Goal: Find specific page/section: Find specific page/section

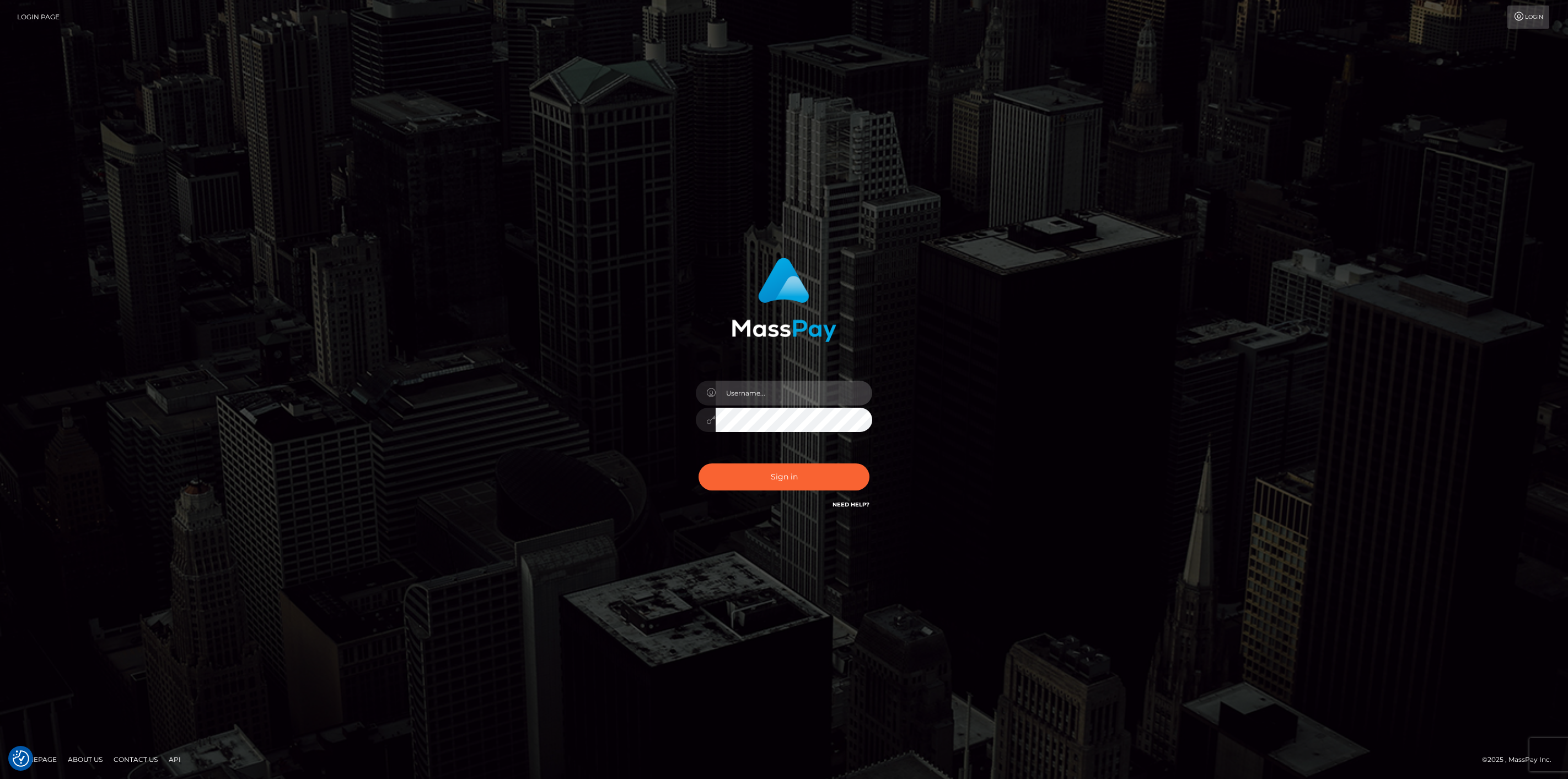
type input "[DOMAIN_NAME]"
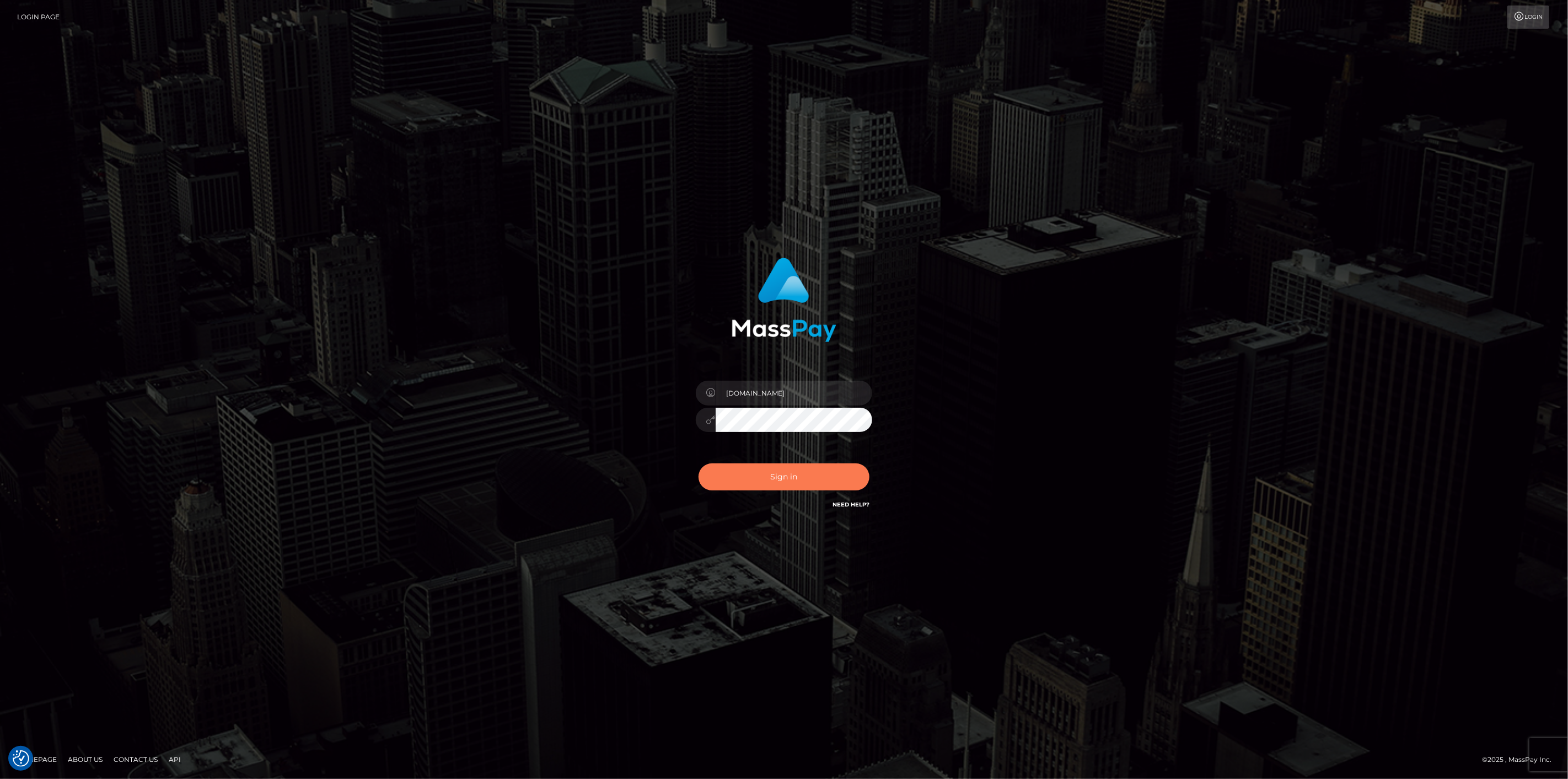
click at [721, 485] on button "Sign in" at bounding box center [784, 477] width 171 height 27
type input "[DOMAIN_NAME]"
click at [790, 477] on button "Sign in" at bounding box center [784, 477] width 171 height 27
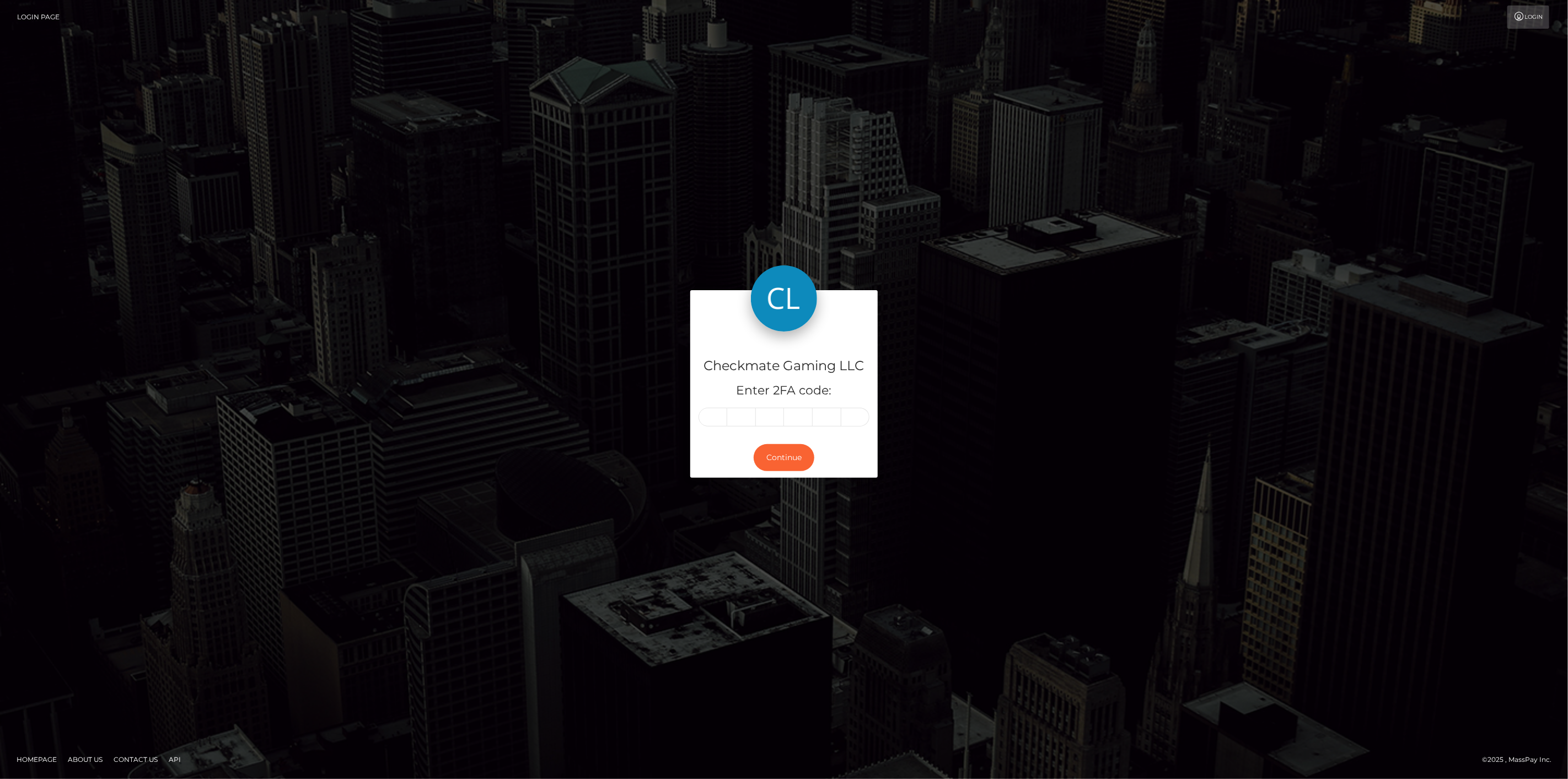
click at [716, 412] on input "text" at bounding box center [713, 417] width 29 height 19
type input "2"
type input "8"
type input "7"
type input "1"
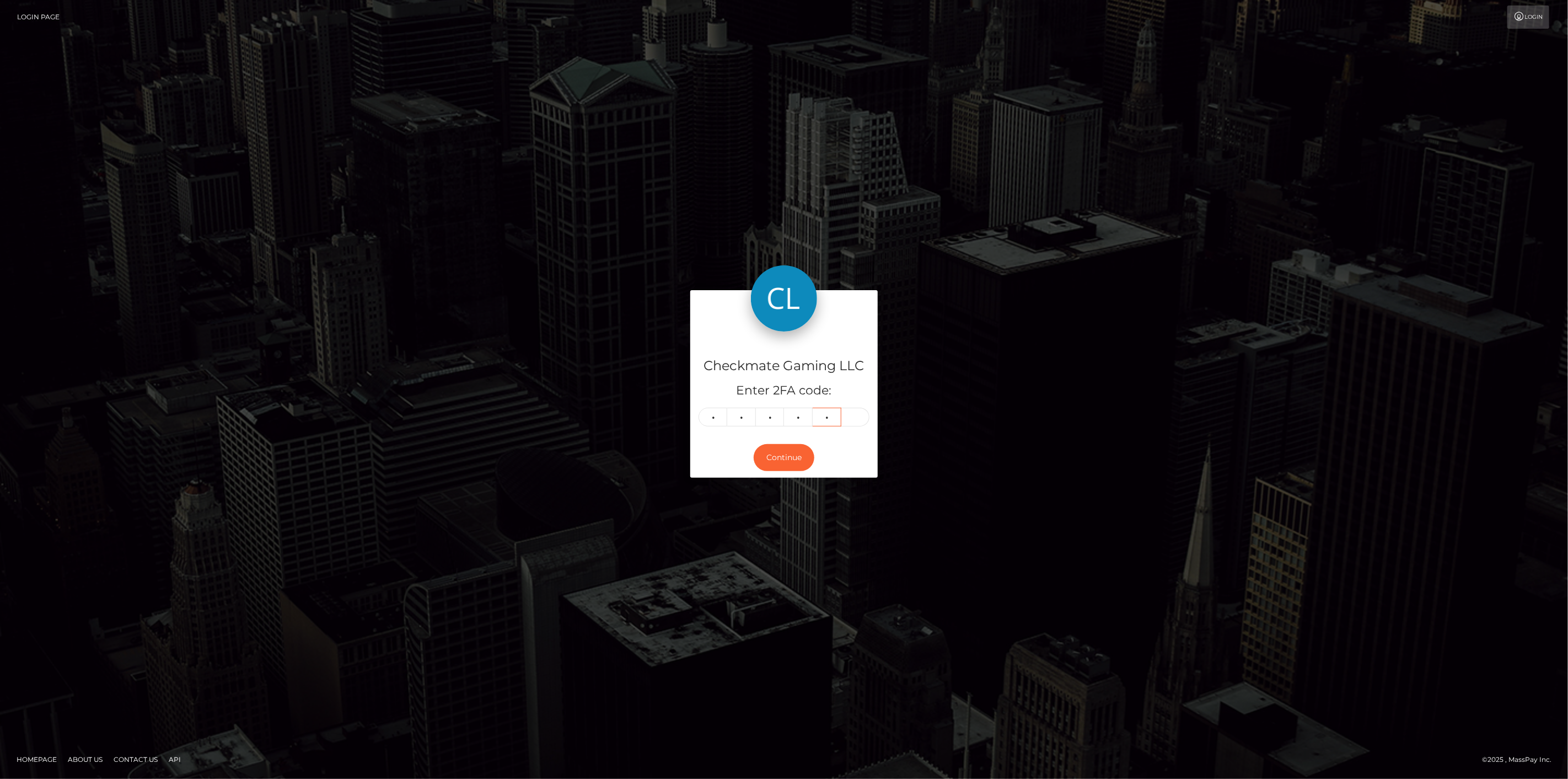
type input "2"
type input "3"
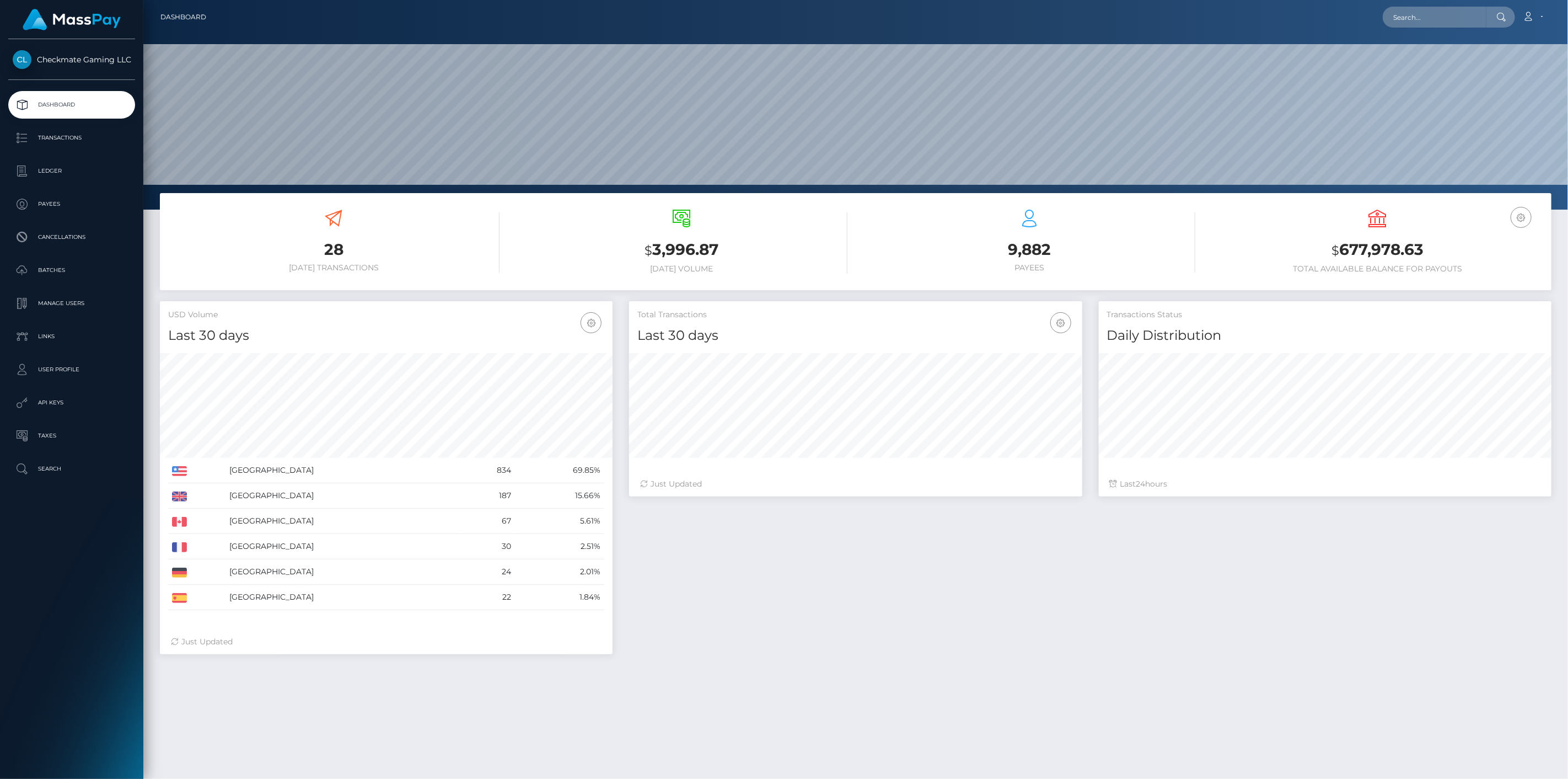
scroll to position [196, 453]
click at [47, 206] on p "Payees" at bounding box center [72, 204] width 118 height 16
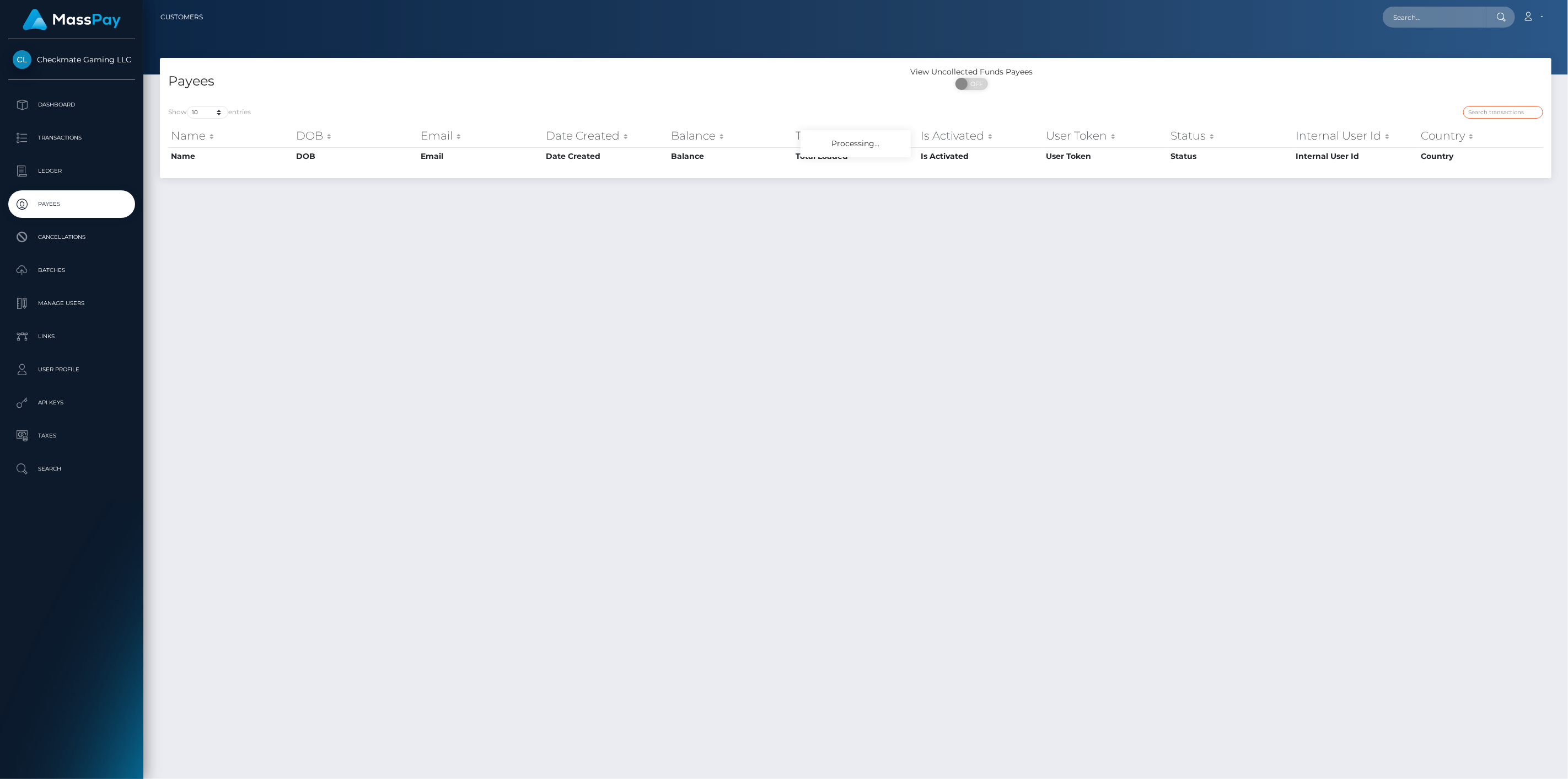
click at [1524, 113] on input "search" at bounding box center [1503, 112] width 80 height 13
paste input "1420863"
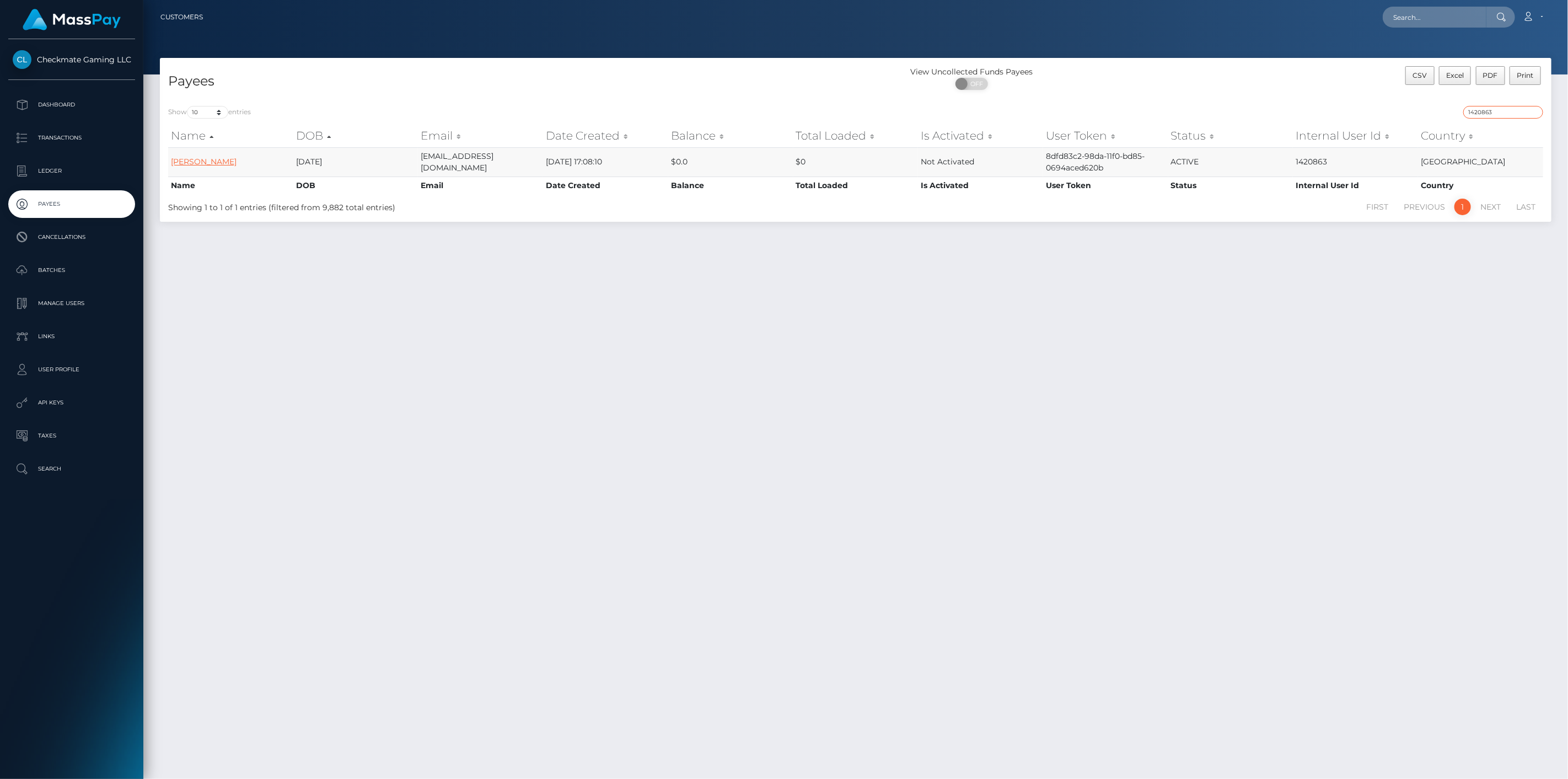
type input "1420863"
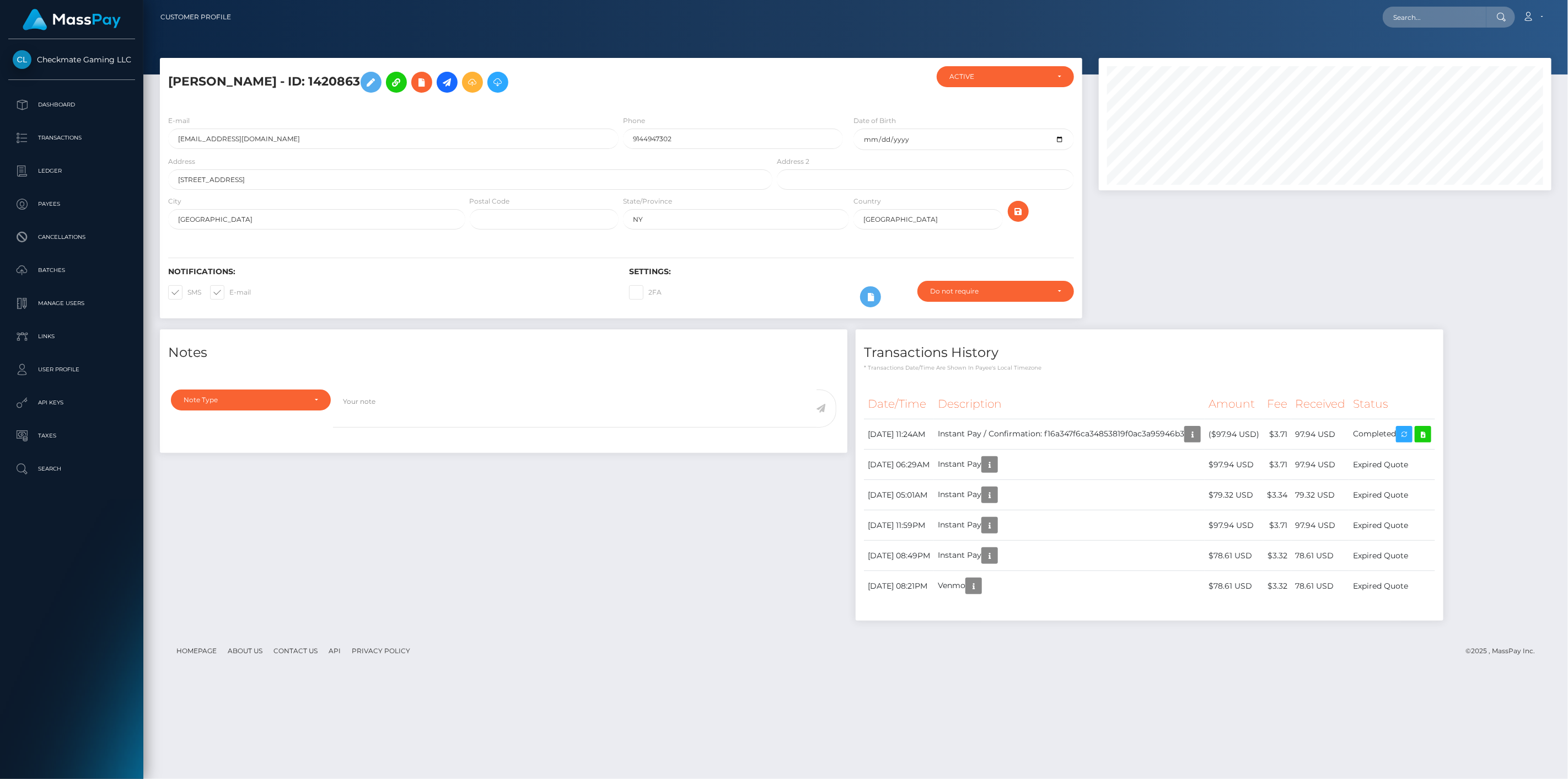
scroll to position [132, 453]
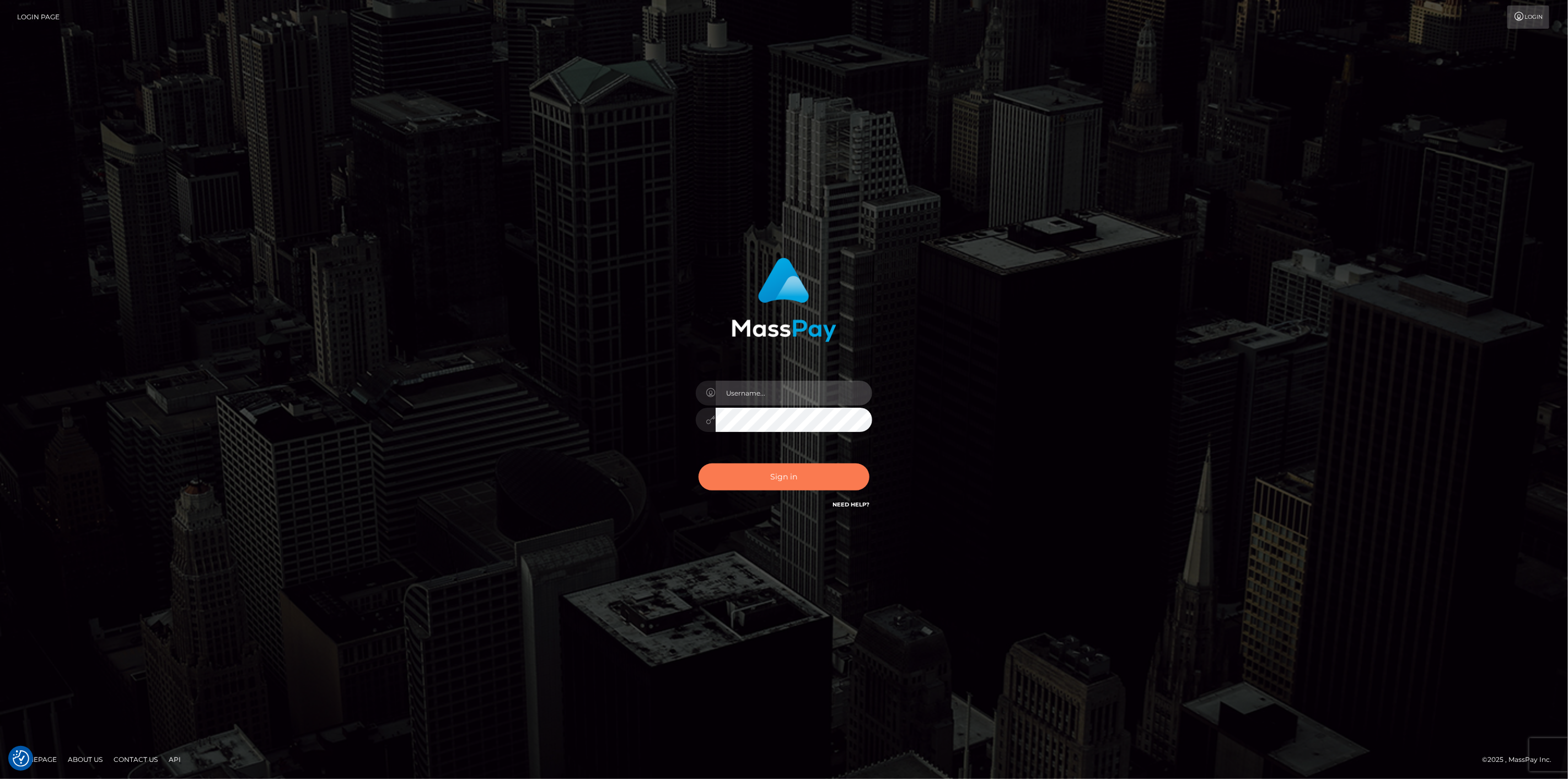
type input "scott.cm"
click at [725, 487] on button "Sign in" at bounding box center [784, 477] width 171 height 27
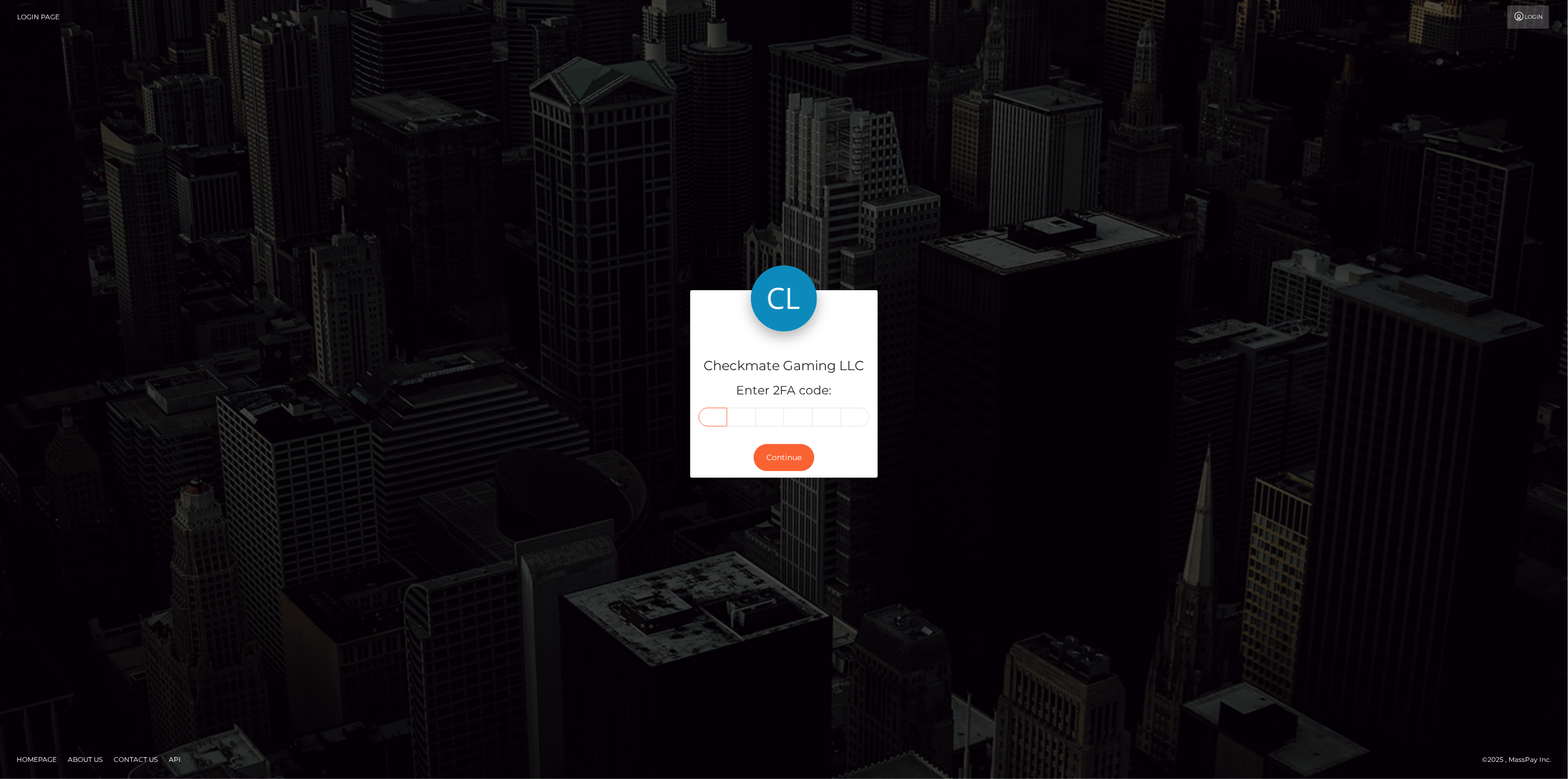
click at [707, 414] on input "text" at bounding box center [713, 417] width 29 height 19
type input "1"
type input "3"
type input "0"
type input "4"
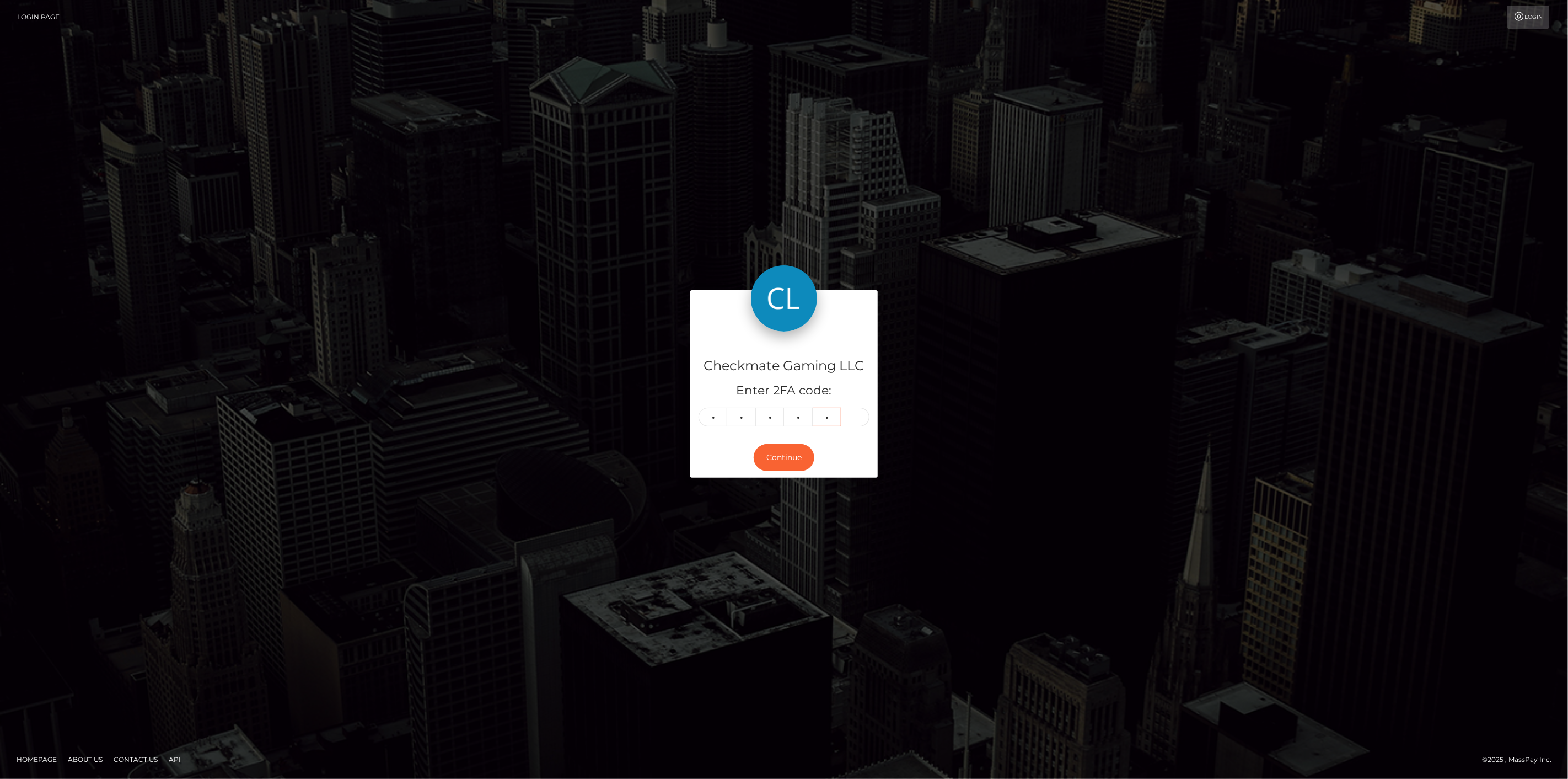
type input "4"
type input "1"
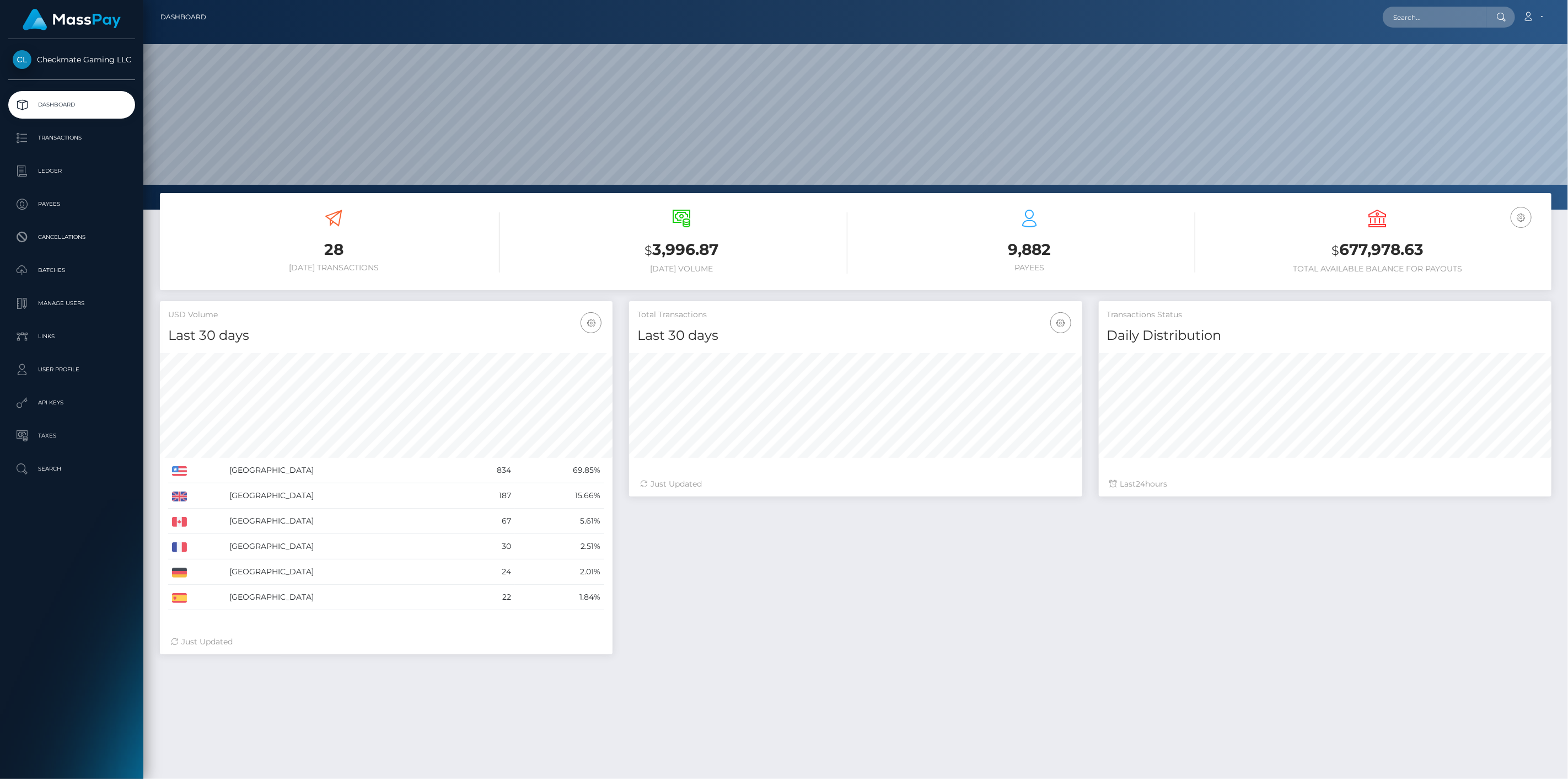
scroll to position [196, 453]
click at [57, 200] on p "Payees" at bounding box center [72, 204] width 118 height 16
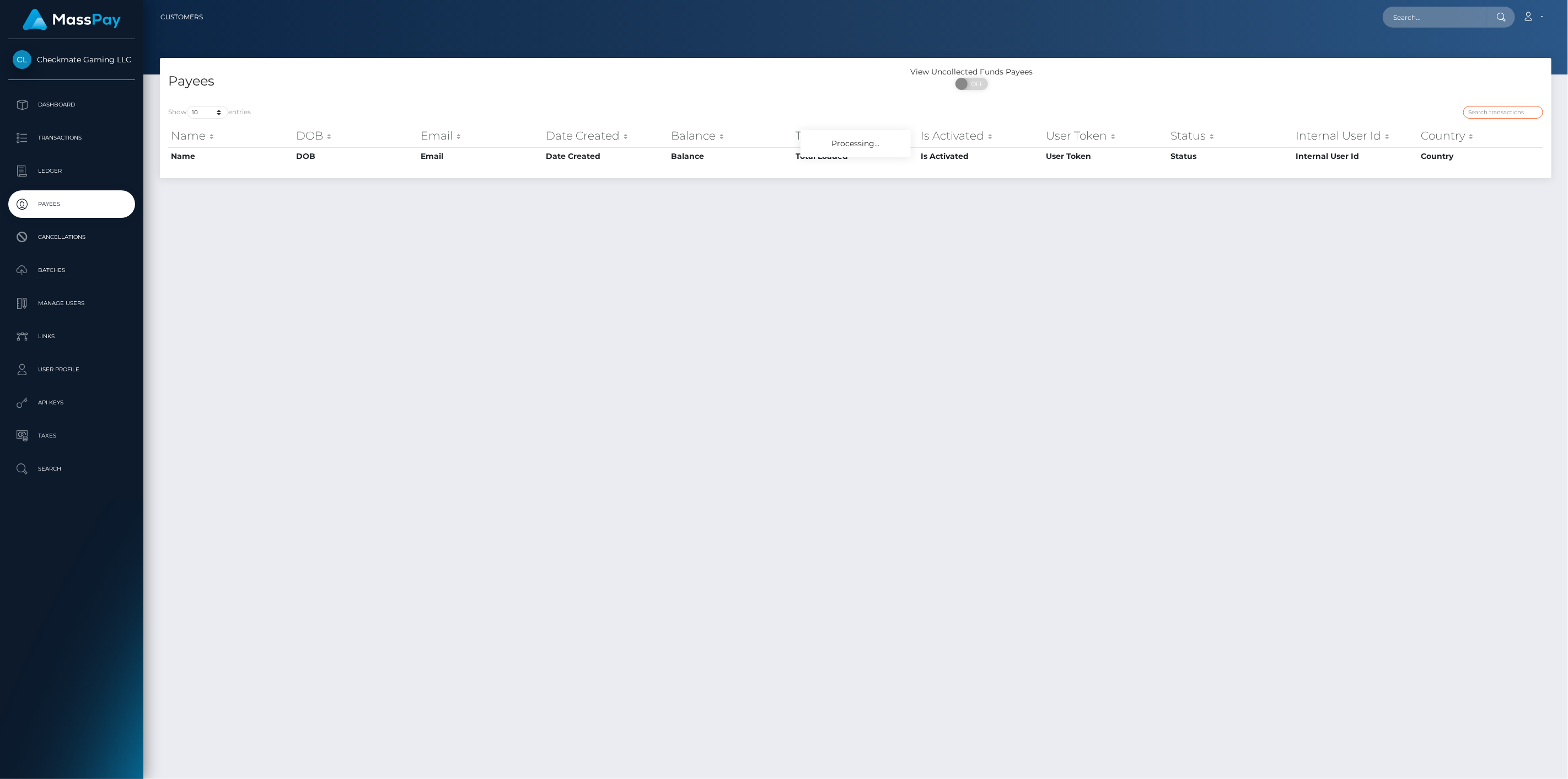
click at [1507, 114] on input "search" at bounding box center [1503, 112] width 80 height 13
paste input "281051"
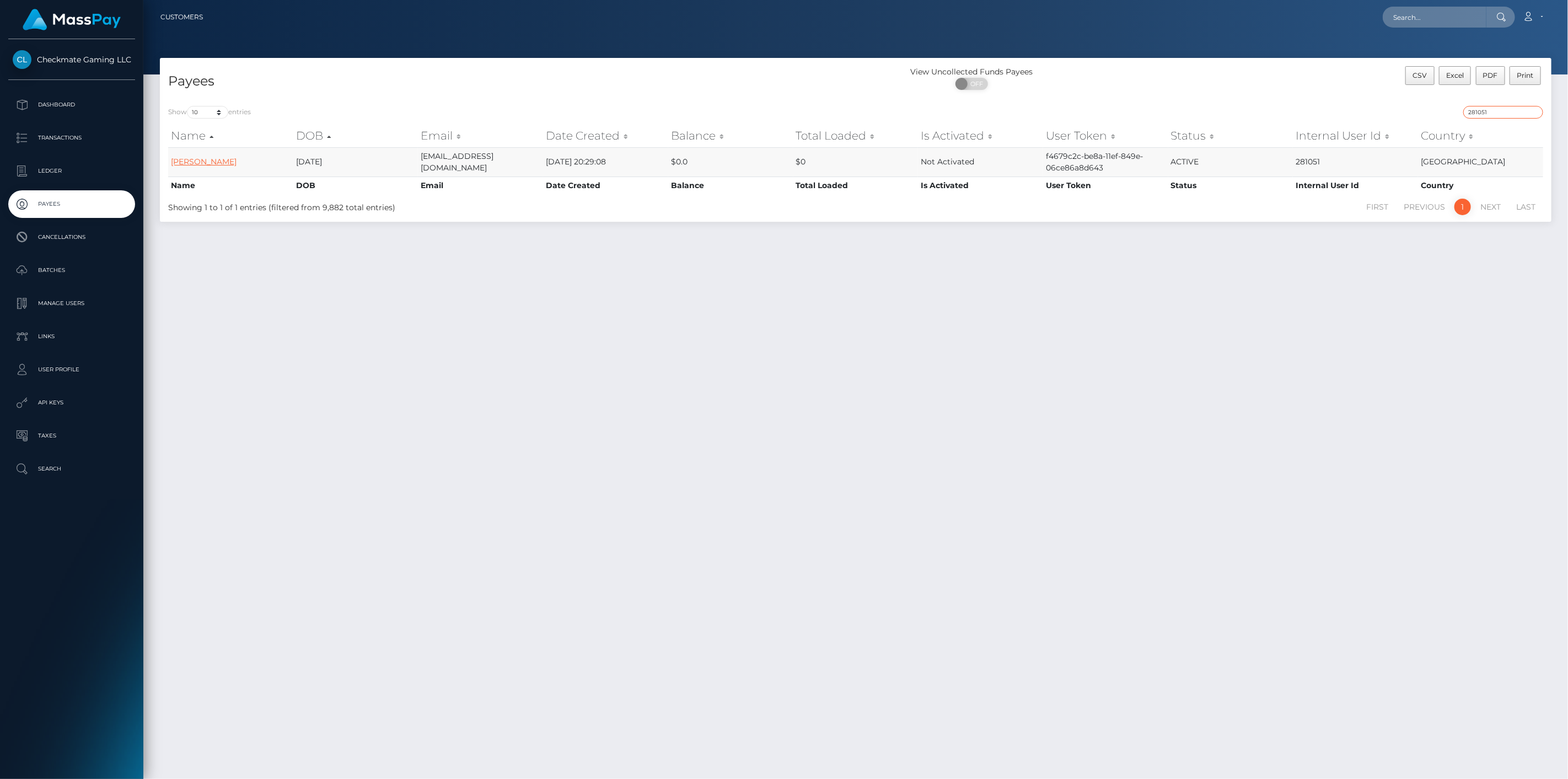
type input "281051"
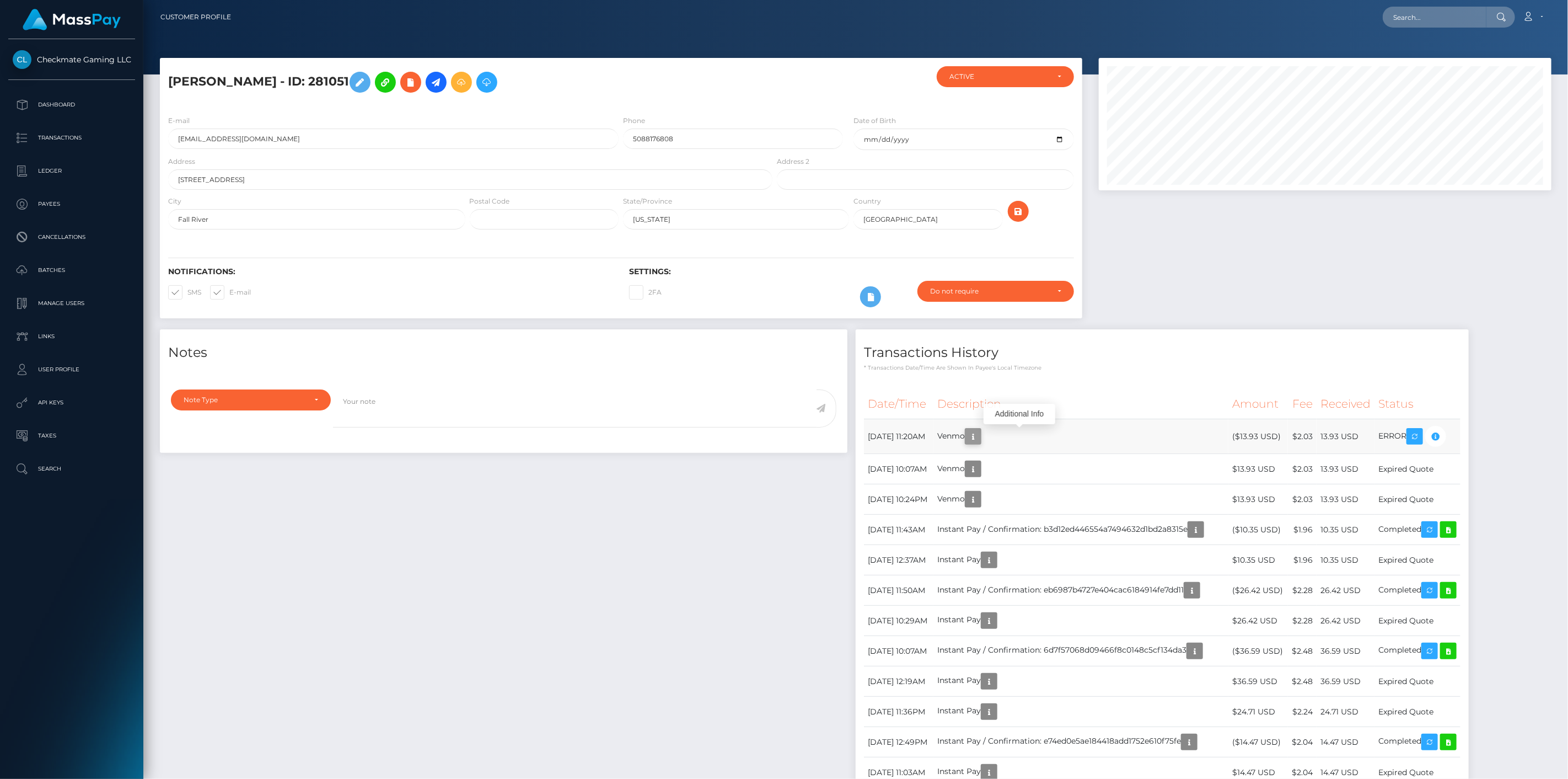
scroll to position [132, 453]
drag, startPoint x: 339, startPoint y: 80, endPoint x: 164, endPoint y: 79, distance: 175.0
click at [164, 76] on div "Isaiah Monteiro - ID: 281051" at bounding box center [467, 86] width 615 height 40
copy h5 "Isaiah Monteiro - ID: 281051"
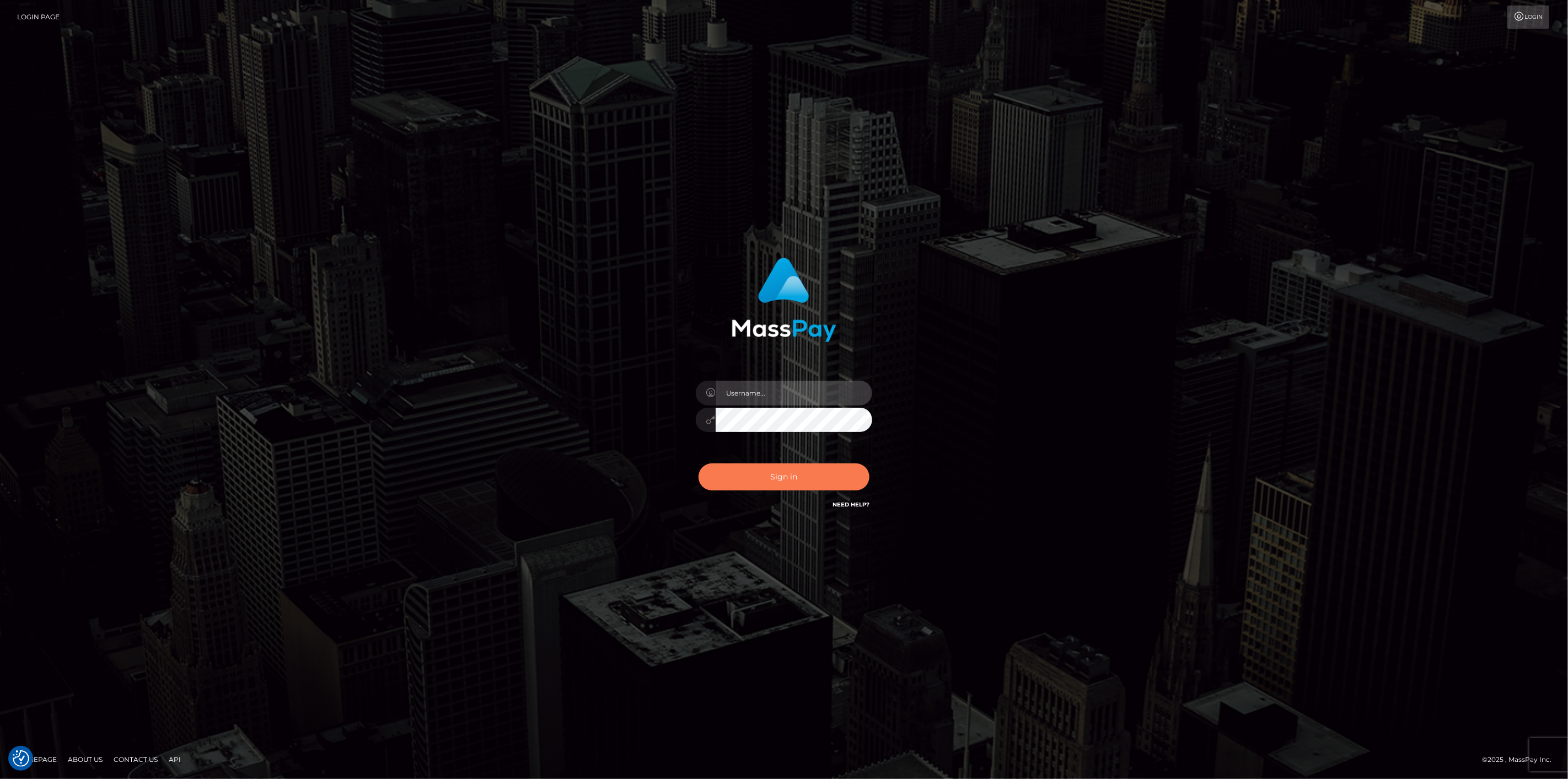
type input "scott.cm"
click at [721, 481] on button "Sign in" at bounding box center [784, 477] width 171 height 27
type input "[DOMAIN_NAME]"
click at [721, 481] on button "Sign in" at bounding box center [784, 477] width 171 height 27
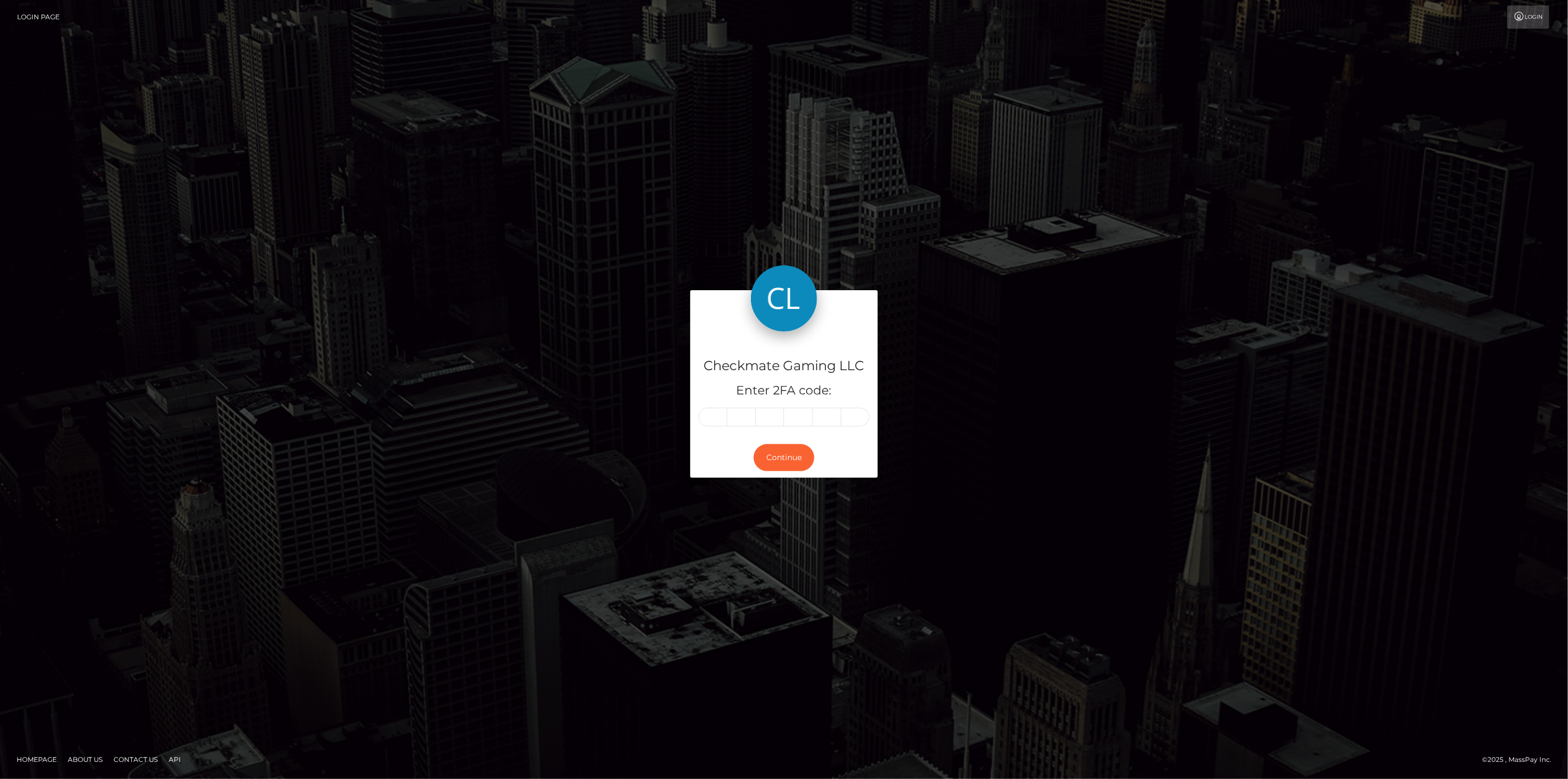
click at [711, 419] on input "text" at bounding box center [713, 417] width 29 height 19
type input "6"
type input "7"
type input "2"
type input "3"
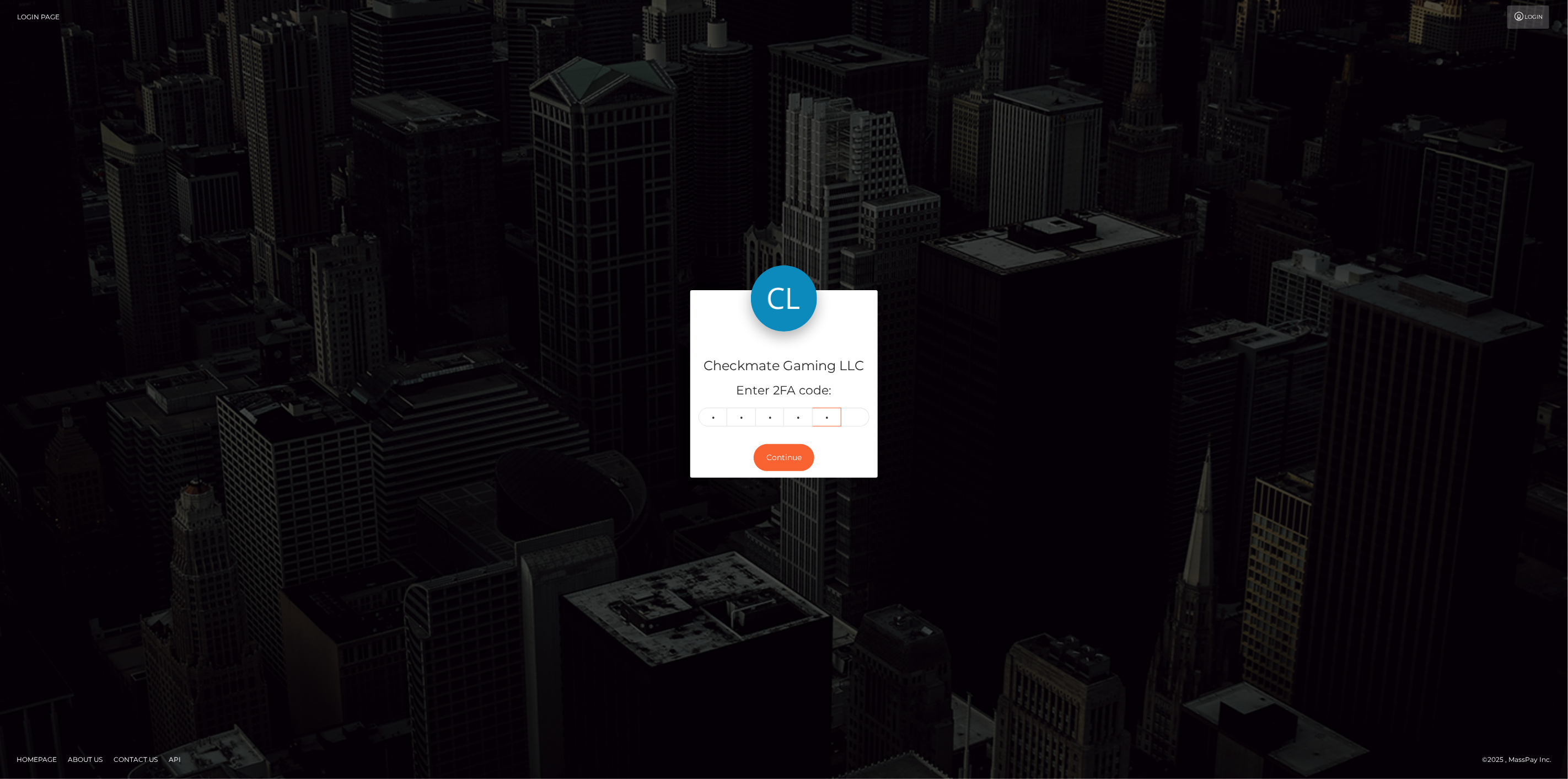
type input "7"
type input "6"
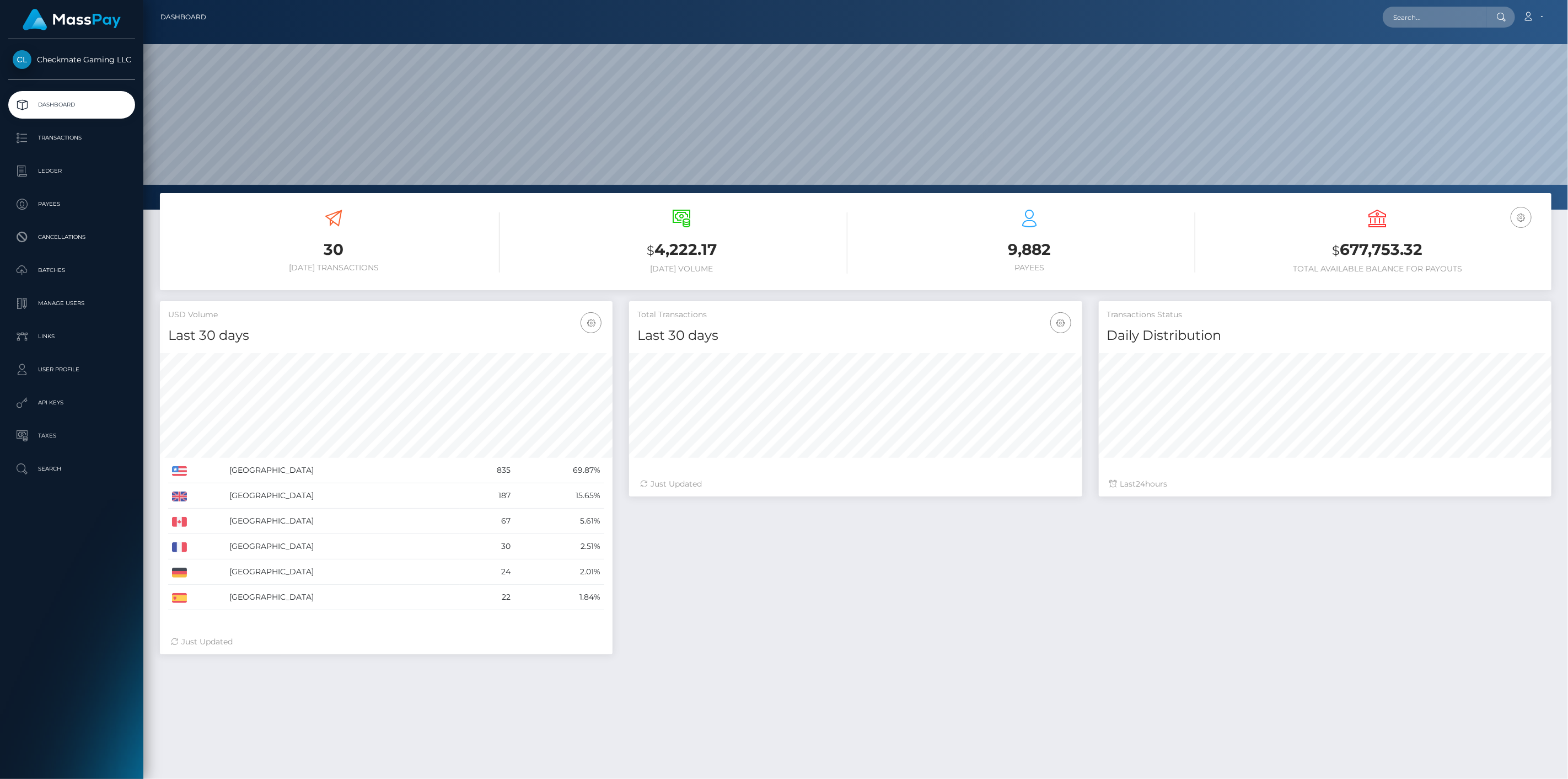
scroll to position [196, 453]
click at [54, 205] on p "Payees" at bounding box center [72, 204] width 118 height 16
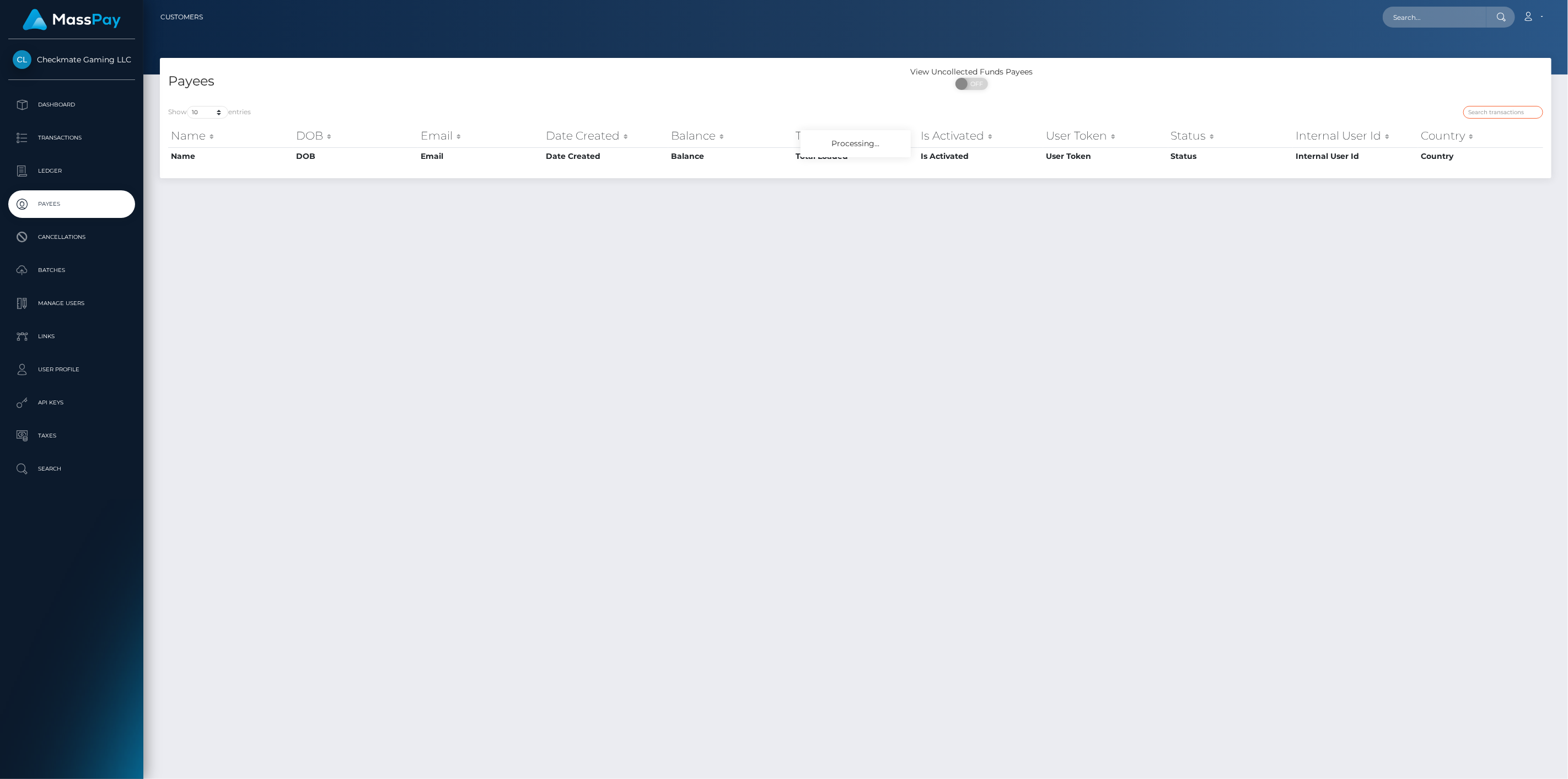
paste input "373"
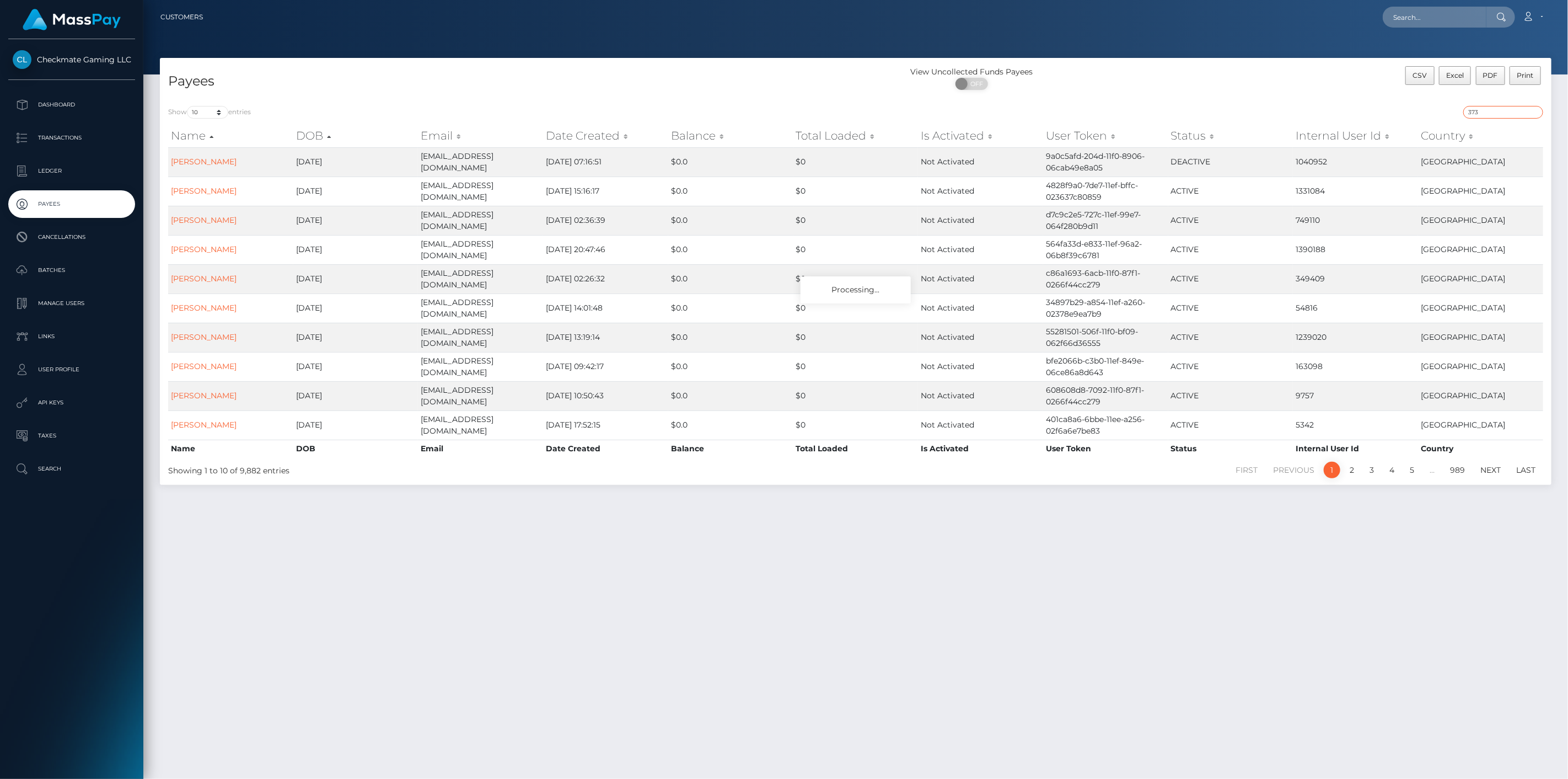
type input "373"
click at [218, 118] on select "10 25 50 100 250" at bounding box center [208, 112] width 41 height 13
click at [188, 106] on select "10 25 50 100 250" at bounding box center [208, 112] width 41 height 13
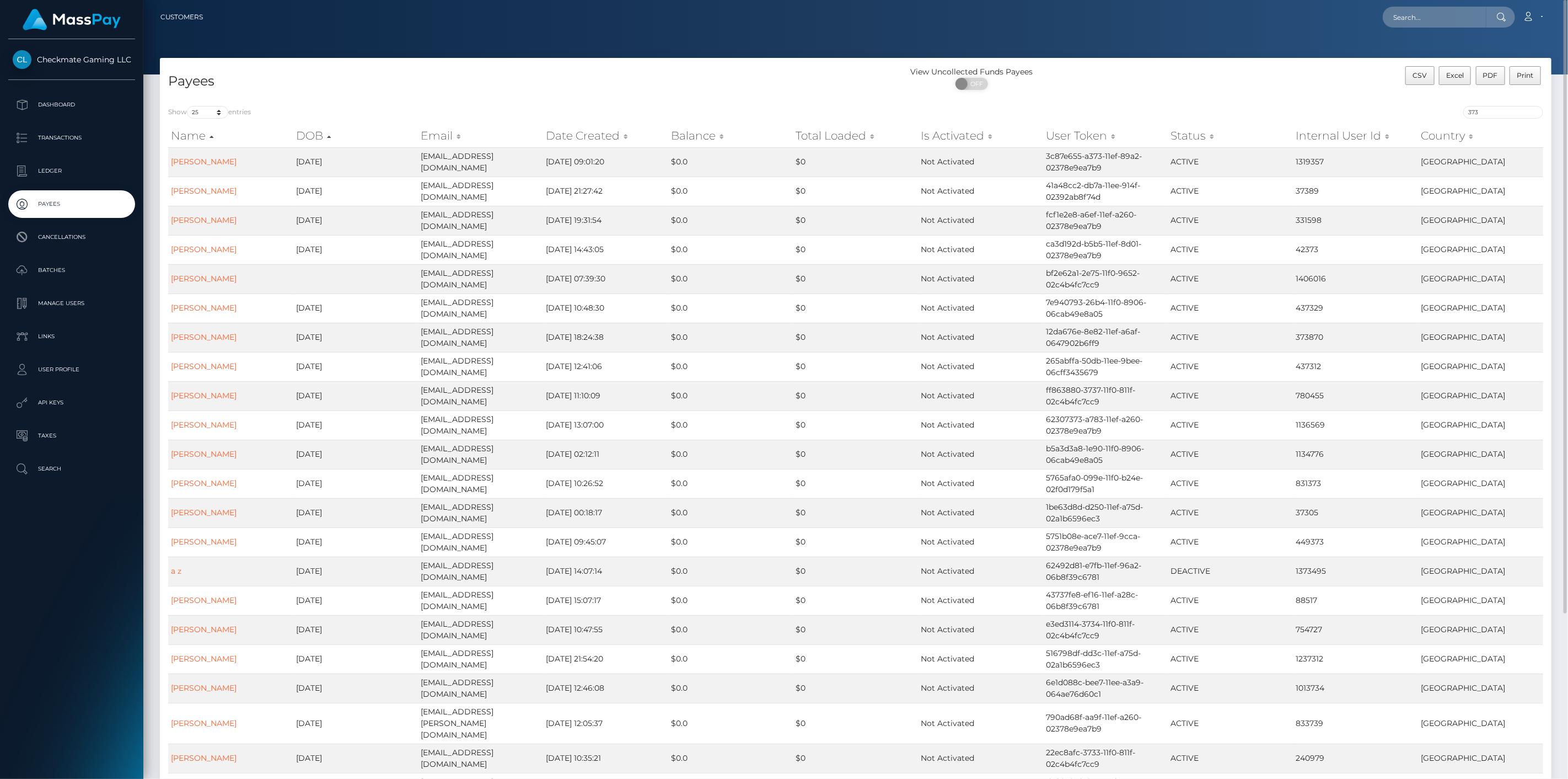
click at [1311, 134] on th "Internal User Id" at bounding box center [1356, 136] width 125 height 22
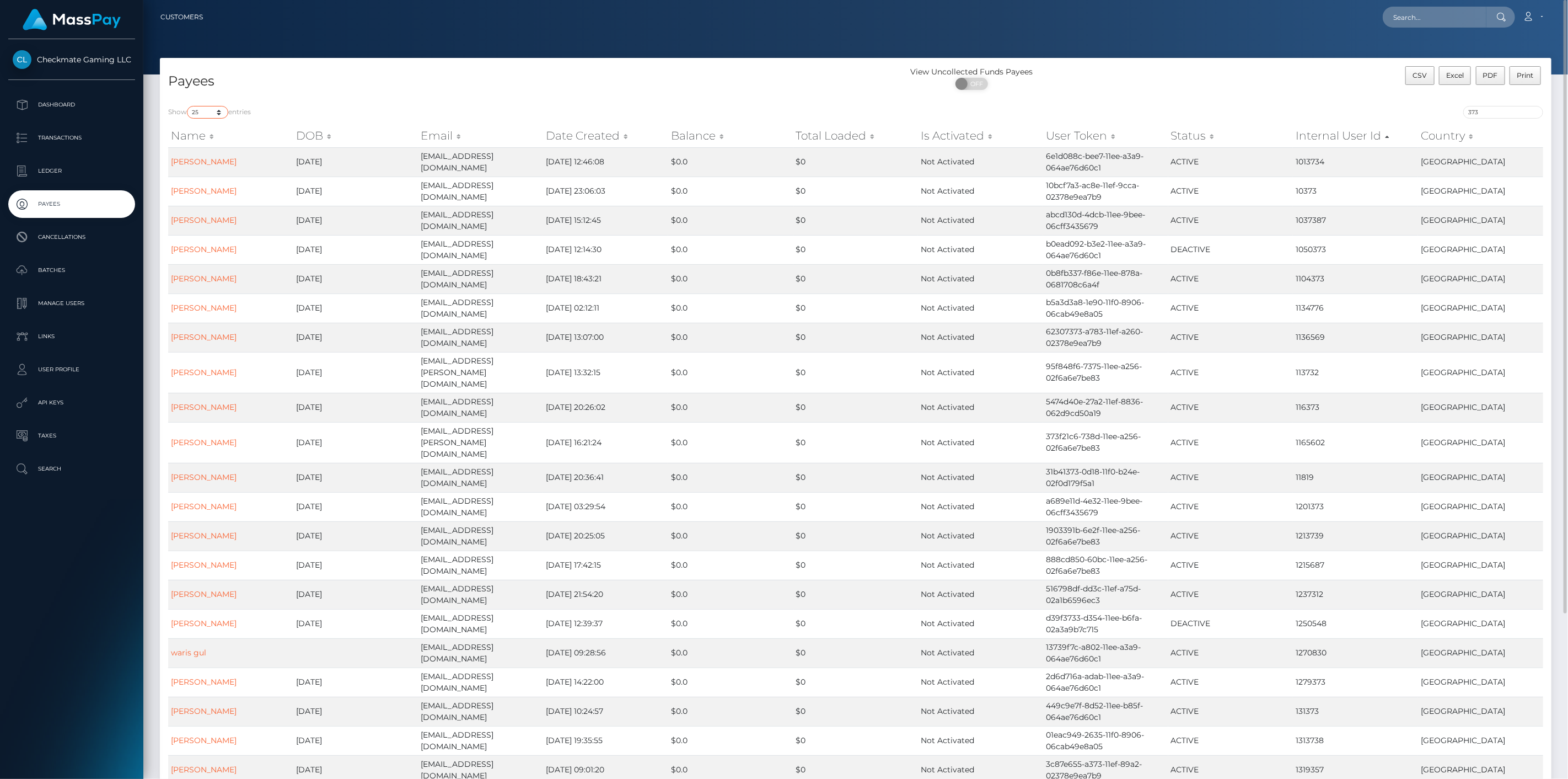
click at [212, 113] on select "10 25 50 100 250" at bounding box center [208, 112] width 41 height 13
select select "100"
click at [188, 106] on select "10 25 50 100 250" at bounding box center [208, 112] width 41 height 13
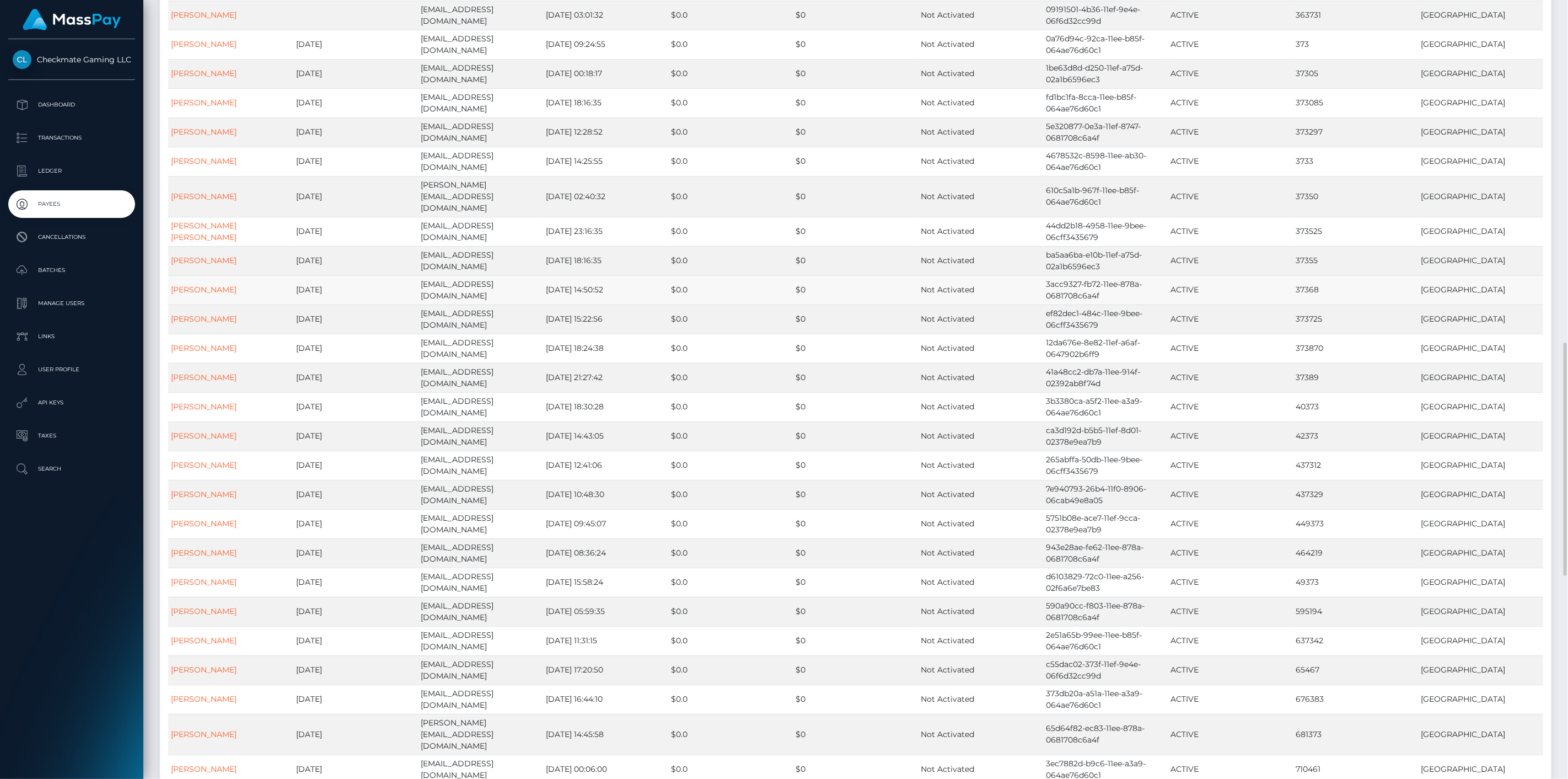
scroll to position [1348, 0]
click at [1309, 208] on td "3733" at bounding box center [1356, 222] width 125 height 29
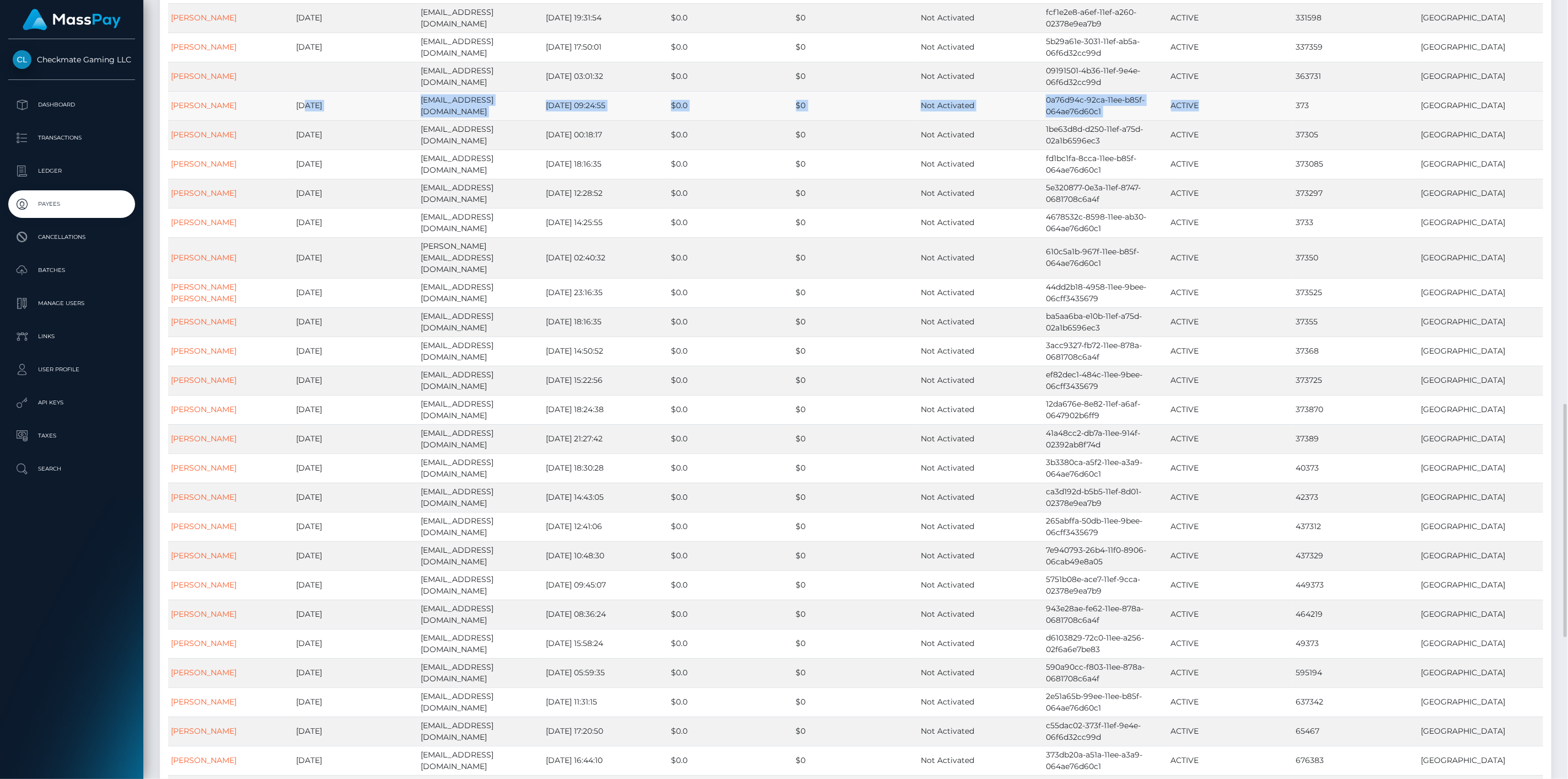
drag, startPoint x: 1261, startPoint y: 74, endPoint x: 298, endPoint y: 85, distance: 963.1
click at [300, 91] on tr "Dennis Fuzzn 1998-12-14 deutschland65@live.de 2023-12-04 09:24:55 $0.0 $0 Not A…" at bounding box center [855, 105] width 1375 height 29
click at [196, 100] on link "Dennis Fuzzn" at bounding box center [204, 105] width 66 height 10
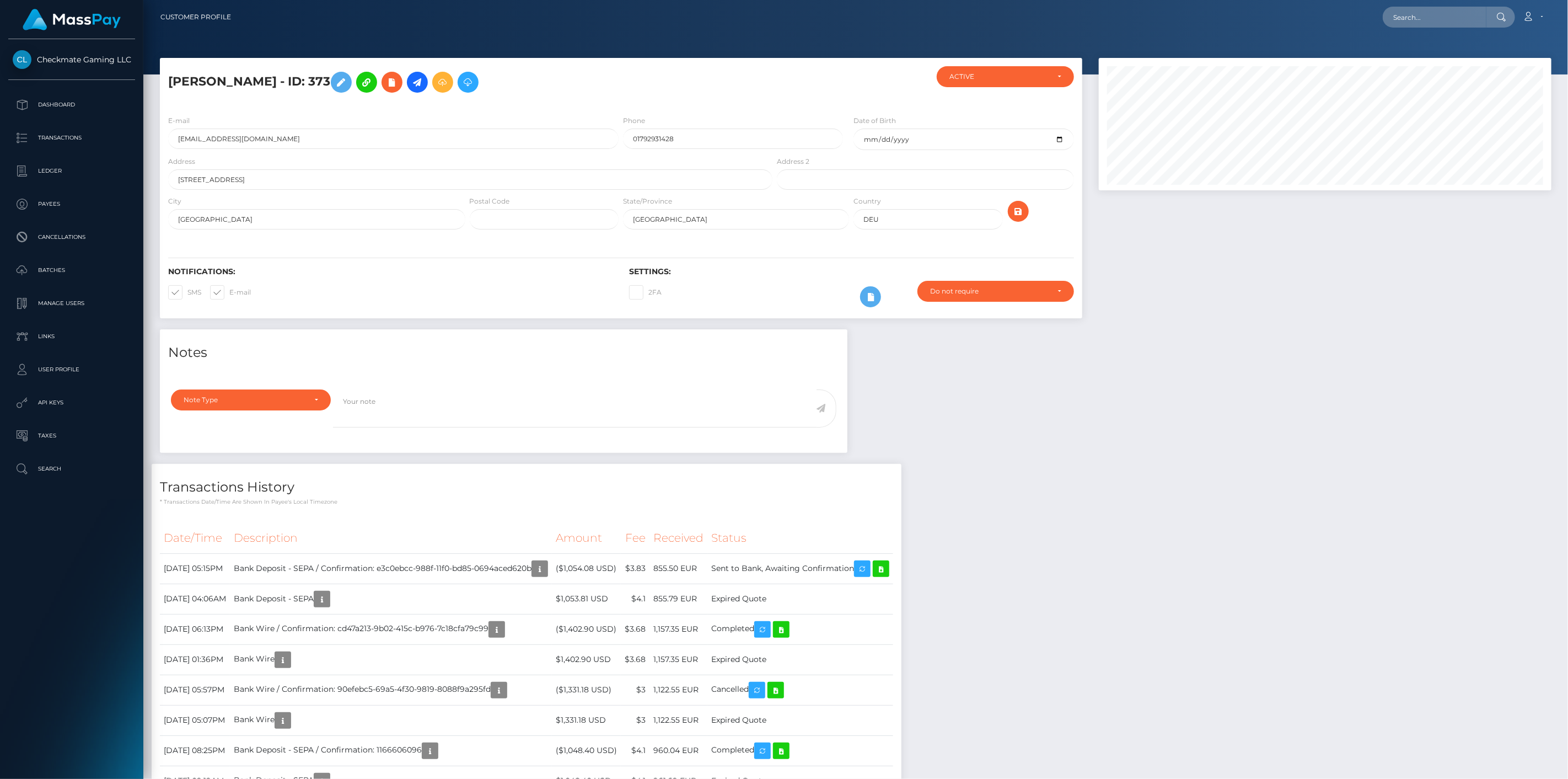
scroll to position [132, 453]
